Goal: Learn about a topic

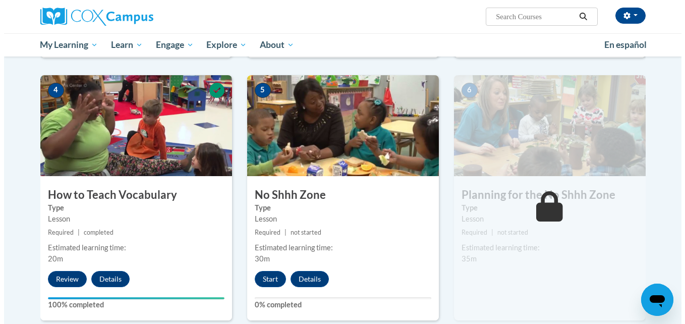
scroll to position [471, 0]
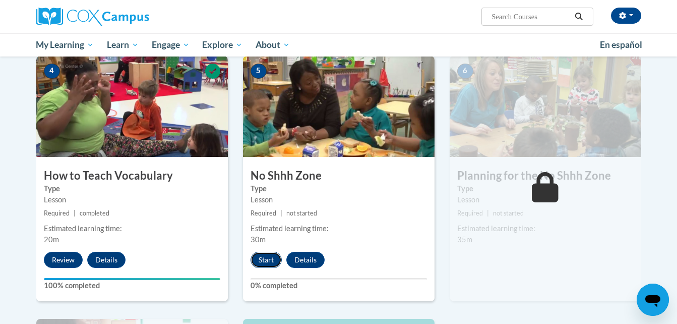
click at [262, 258] on button "Start" at bounding box center [266, 260] width 31 height 16
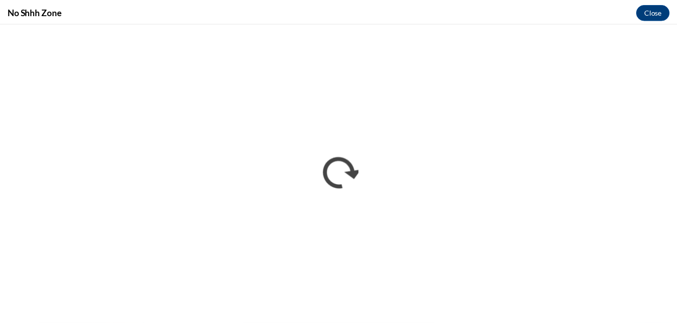
scroll to position [0, 0]
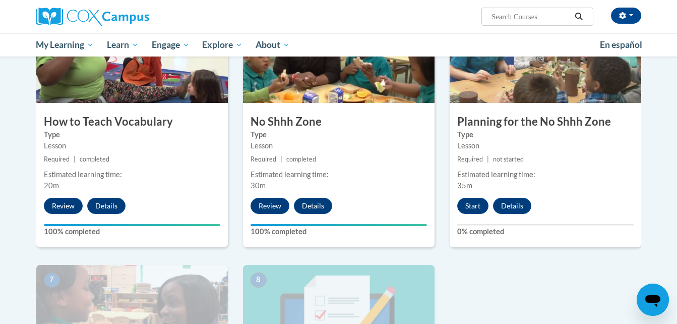
scroll to position [504, 0]
